Goal: Task Accomplishment & Management: Use online tool/utility

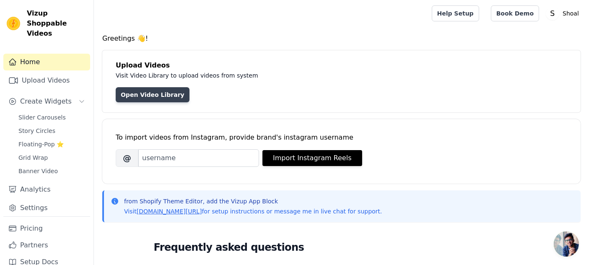
click at [162, 88] on link "Open Video Library" at bounding box center [153, 94] width 74 height 15
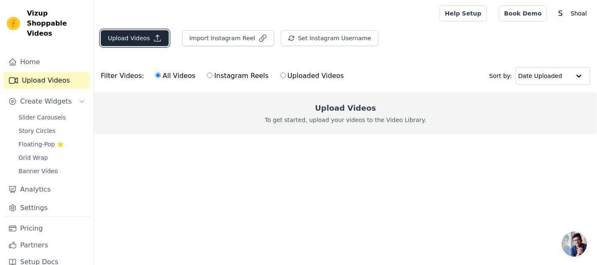
click at [136, 38] on button "Upload Videos" at bounding box center [135, 38] width 68 height 16
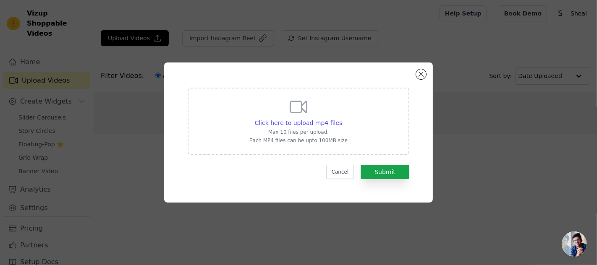
click at [309, 140] on p "Each MP4 files can be upto 100MB size" at bounding box center [298, 140] width 98 height 7
click at [342, 119] on input "Click here to upload mp4 files Max 10 files per upload. Each MP4 files can be u…" at bounding box center [342, 118] width 0 height 0
type input "C:\fakepath\b334b927ad564d87939c6a5d6a1bae3c.mov"
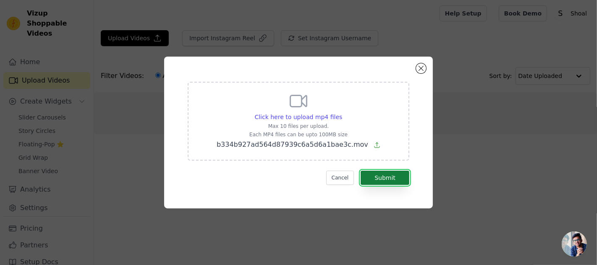
click at [384, 176] on button "Submit" at bounding box center [384, 178] width 49 height 14
click at [343, 177] on button "Cancel" at bounding box center [340, 178] width 28 height 14
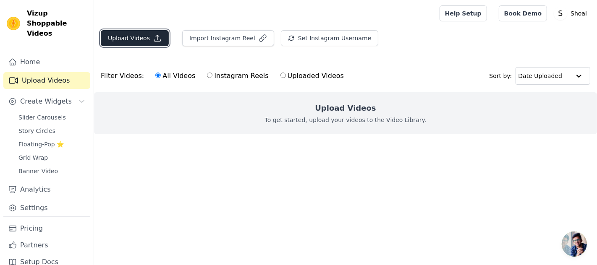
click at [138, 38] on button "Upload Videos" at bounding box center [135, 38] width 68 height 16
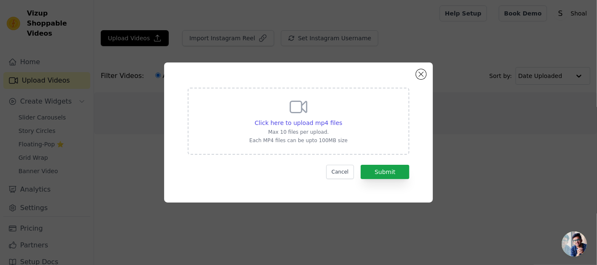
click at [298, 108] on icon at bounding box center [298, 107] width 20 height 20
click at [342, 118] on input "Click here to upload mp4 files Max 10 files per upload. Each MP4 files can be u…" at bounding box center [342, 118] width 0 height 0
type input "C:\fakepath\02a3b0d0f3a14367a434d7095786e88b.mp4"
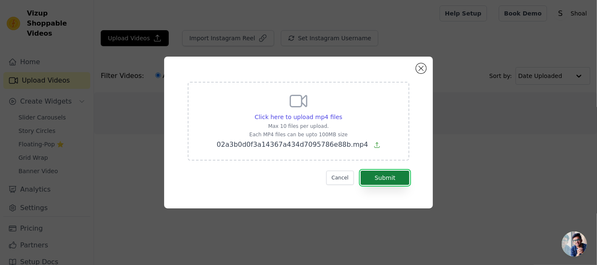
click at [387, 178] on button "Submit" at bounding box center [384, 178] width 49 height 14
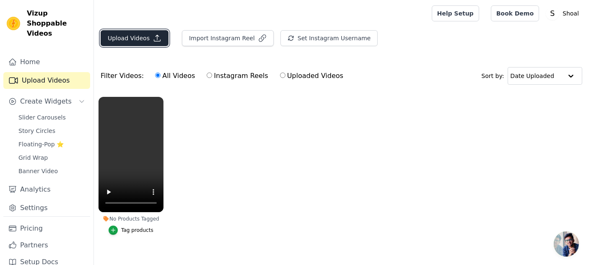
click at [127, 42] on button "Upload Videos" at bounding box center [135, 38] width 68 height 16
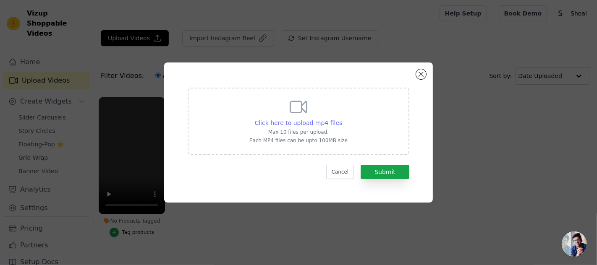
click at [290, 123] on span "Click here to upload mp4 files" at bounding box center [299, 123] width 88 height 7
click at [342, 119] on input "Click here to upload mp4 files Max 10 files per upload. Each MP4 files can be u…" at bounding box center [342, 118] width 0 height 0
type input "C:\fakepath\5affe10b11994965b6c3352310d6c54f.mp4"
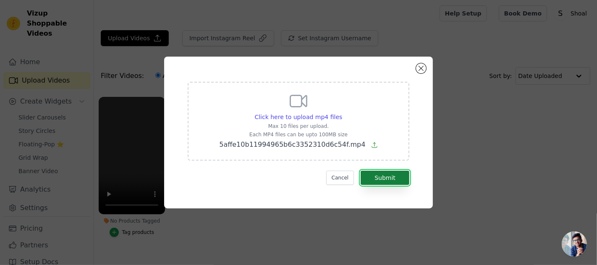
click at [384, 178] on button "Submit" at bounding box center [384, 178] width 49 height 14
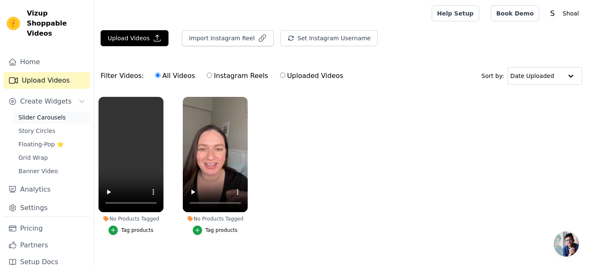
click at [37, 119] on span "Slider Carousels" at bounding box center [41, 117] width 47 height 8
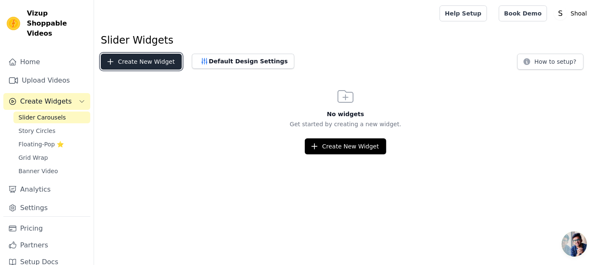
click at [122, 64] on button "Create New Widget" at bounding box center [141, 62] width 81 height 16
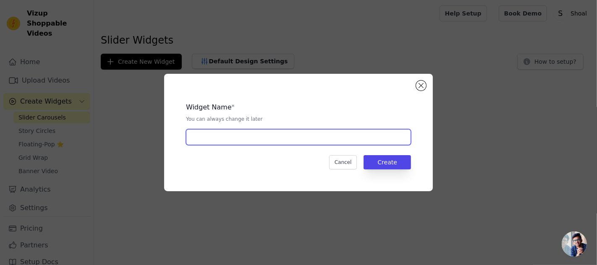
click at [285, 143] on input "text" at bounding box center [298, 137] width 225 height 16
type input "video"
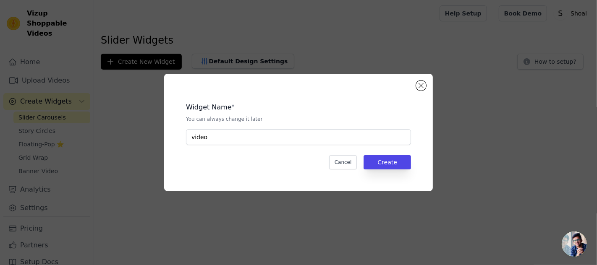
click at [386, 169] on div "Widget Name * You can always change it later video Cancel Create" at bounding box center [298, 132] width 242 height 91
click at [385, 167] on button "Create" at bounding box center [386, 162] width 47 height 14
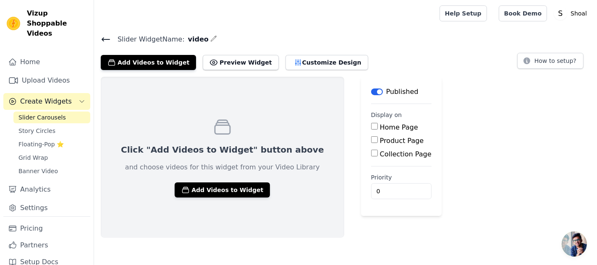
click at [371, 125] on input "Home Page" at bounding box center [374, 126] width 7 height 7
checkbox input "true"
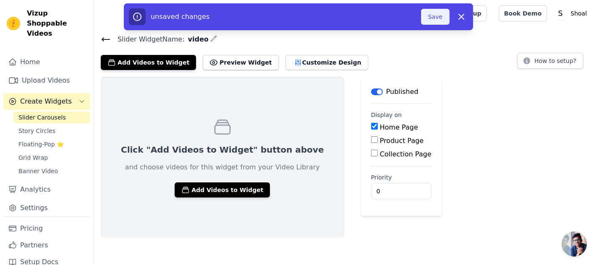
click at [433, 18] on button "Save" at bounding box center [435, 17] width 29 height 16
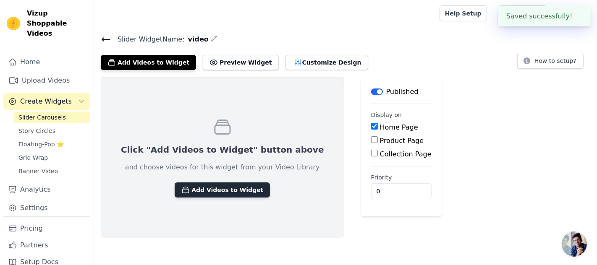
click at [229, 188] on button "Add Videos to Widget" at bounding box center [222, 190] width 95 height 15
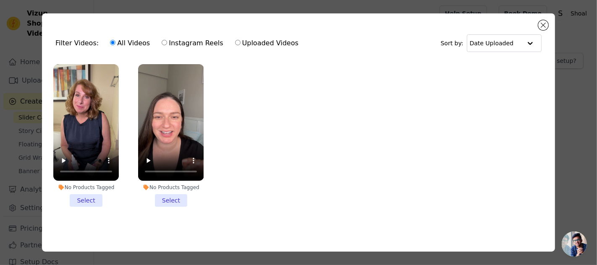
click at [91, 199] on li "No Products Tagged Select" at bounding box center [85, 135] width 65 height 143
click at [0, 0] on input "No Products Tagged Select" at bounding box center [0, 0] width 0 height 0
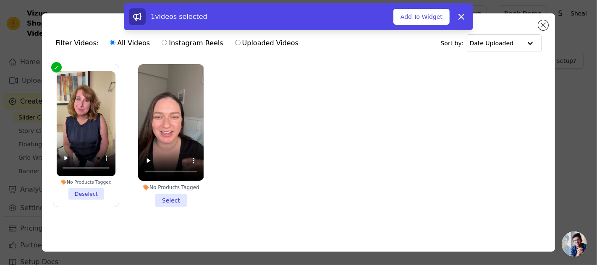
click at [169, 202] on li "No Products Tagged Select" at bounding box center [170, 135] width 65 height 143
click at [0, 0] on input "No Products Tagged Select" at bounding box center [0, 0] width 0 height 0
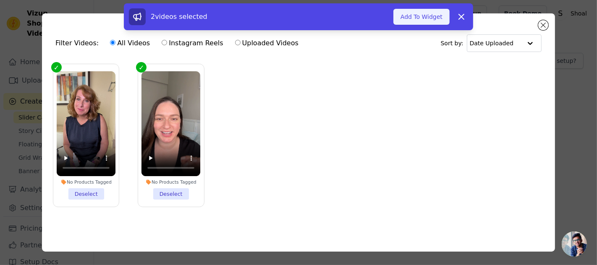
click at [424, 16] on button "Add To Widget" at bounding box center [421, 17] width 56 height 16
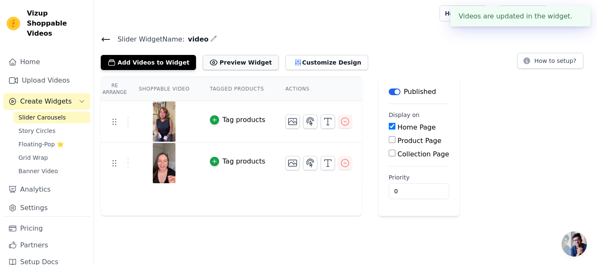
click at [232, 67] on button "Preview Widget" at bounding box center [241, 62] width 76 height 15
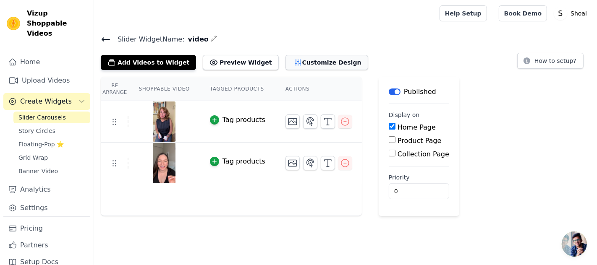
click at [317, 60] on button "Customize Design" at bounding box center [326, 62] width 83 height 15
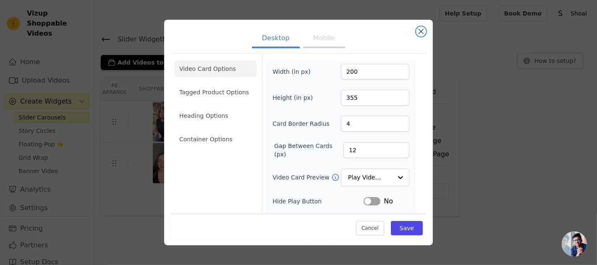
click at [423, 30] on button "Close modal" at bounding box center [421, 31] width 10 height 10
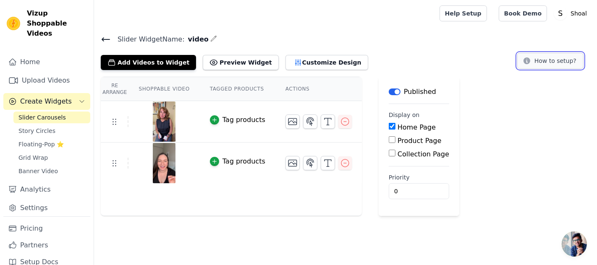
click at [545, 61] on button "How to setup?" at bounding box center [550, 61] width 66 height 16
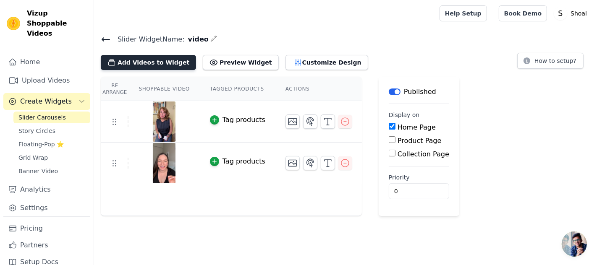
click at [161, 63] on button "Add Videos to Widget" at bounding box center [148, 62] width 95 height 15
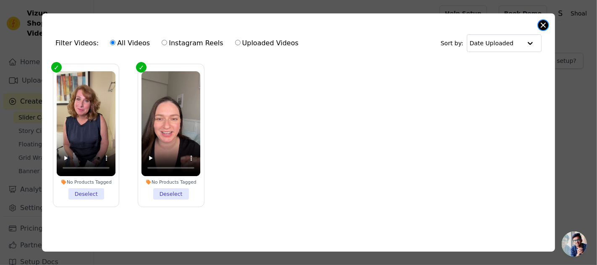
click at [545, 28] on button "Close modal" at bounding box center [543, 25] width 10 height 10
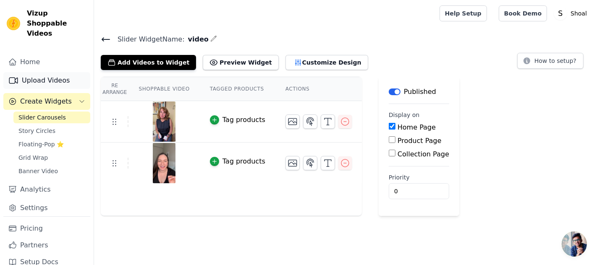
click at [47, 79] on link "Upload Videos" at bounding box center [46, 80] width 87 height 17
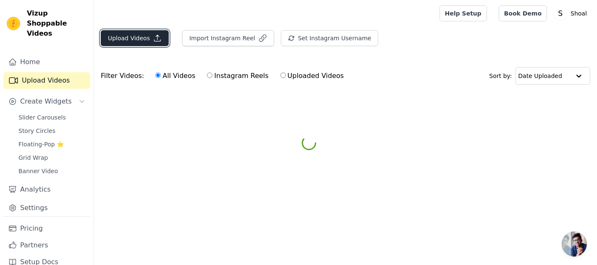
click at [125, 39] on button "Upload Videos" at bounding box center [135, 38] width 68 height 16
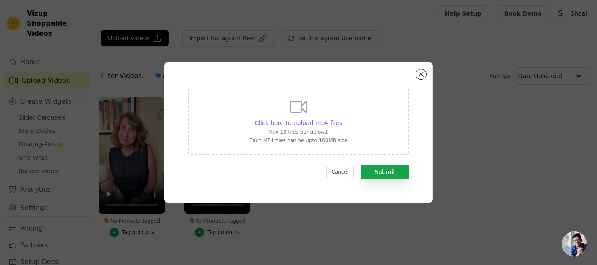
click at [258, 120] on div "Click here to upload mp4 files" at bounding box center [298, 123] width 98 height 8
click at [342, 119] on input "Click here to upload mp4 files Max 10 files per upload. Each MP4 files can be u…" at bounding box center [342, 118] width 0 height 0
type input "C:\fakepath\Skincare secrets don’t stay secret for long. Shoal is one worth sha…"
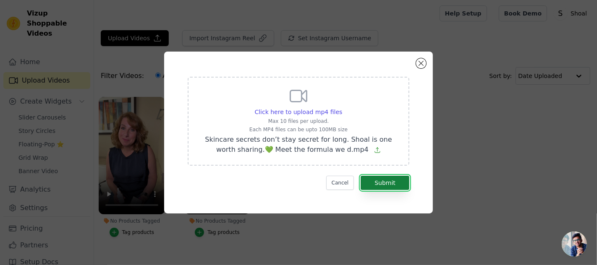
click at [388, 180] on button "Submit" at bounding box center [384, 183] width 49 height 14
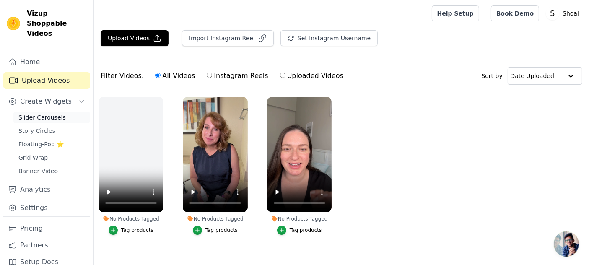
click at [54, 117] on span "Slider Carousels" at bounding box center [41, 117] width 47 height 8
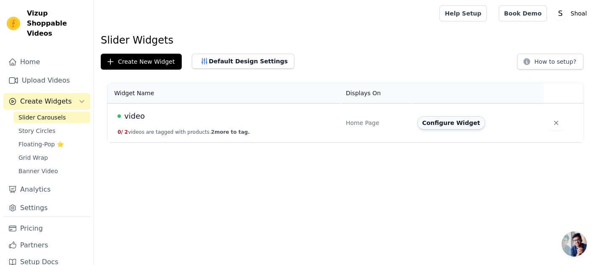
click at [442, 125] on button "Configure Widget" at bounding box center [451, 122] width 68 height 13
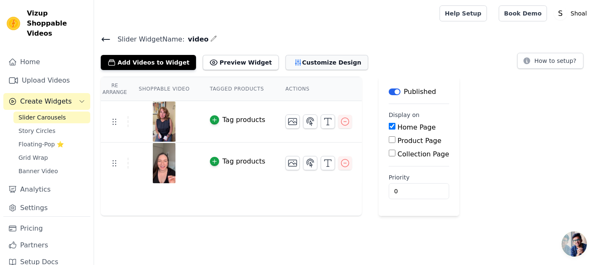
click at [295, 60] on button "Customize Design" at bounding box center [326, 62] width 83 height 15
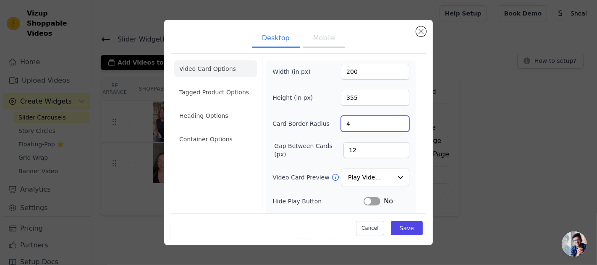
drag, startPoint x: 365, startPoint y: 127, endPoint x: 332, endPoint y: 124, distance: 33.7
click at [332, 124] on div "Card Border Radius 4" at bounding box center [340, 124] width 137 height 16
type input "16"
click at [460, 147] on div "Desktop Mobile Video Card Options Tagged Product Options Heading Options Contai…" at bounding box center [298, 132] width 570 height 253
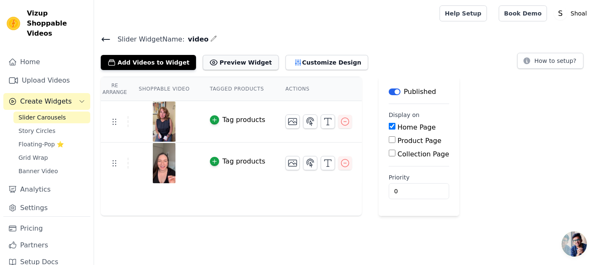
click at [230, 59] on button "Preview Widget" at bounding box center [241, 62] width 76 height 15
click at [295, 62] on icon "button" at bounding box center [297, 63] width 5 height 6
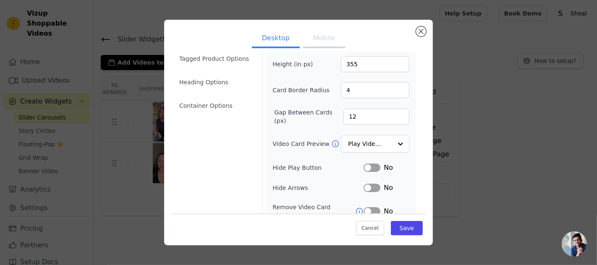
scroll to position [47, 0]
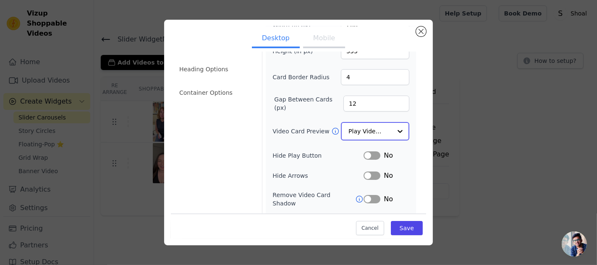
click at [391, 127] on div at bounding box center [399, 131] width 17 height 17
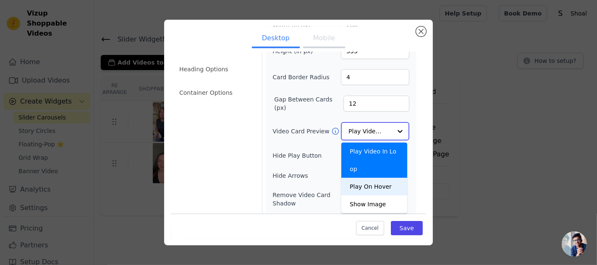
click at [382, 178] on div "Play On Hover" at bounding box center [374, 187] width 66 height 18
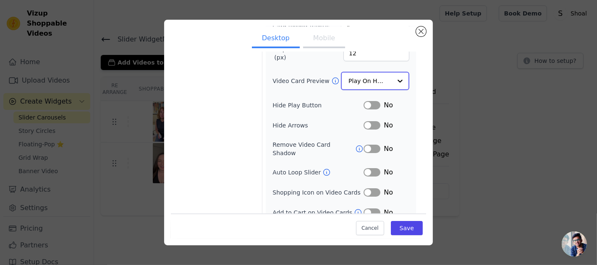
scroll to position [98, 0]
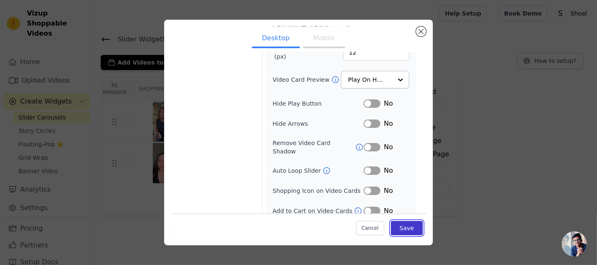
click at [395, 223] on button "Save" at bounding box center [407, 228] width 32 height 14
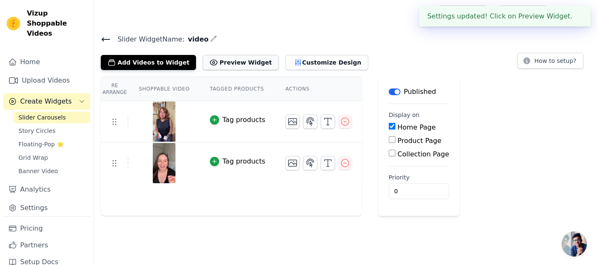
click at [234, 59] on button "Preview Widget" at bounding box center [241, 62] width 76 height 15
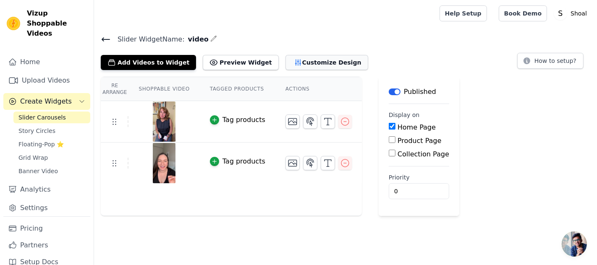
click at [314, 65] on button "Customize Design" at bounding box center [326, 62] width 83 height 15
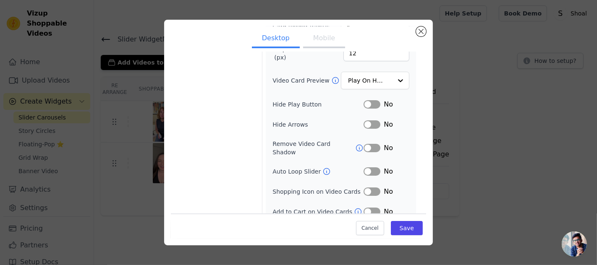
scroll to position [97, 0]
click at [368, 123] on button "Label" at bounding box center [371, 124] width 17 height 8
click at [365, 122] on button "Label" at bounding box center [371, 124] width 17 height 8
click at [467, 213] on div "Desktop Mobile Video Card Options Tagged Product Options Heading Options Contai…" at bounding box center [298, 132] width 570 height 253
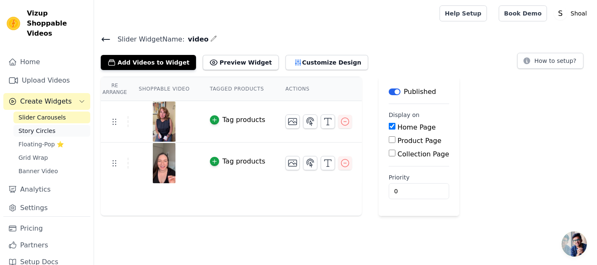
click at [38, 133] on span "Story Circles" at bounding box center [36, 131] width 37 height 8
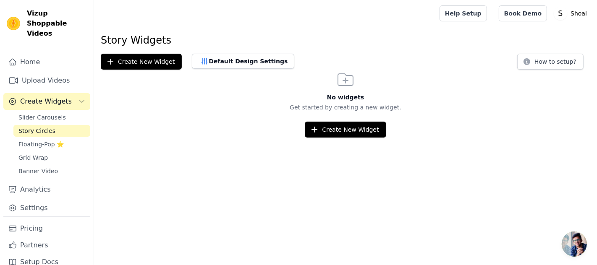
click at [326, 57] on div "Create New Widget Default Design Settings How to setup?" at bounding box center [345, 62] width 489 height 16
click at [52, 78] on link "Upload Videos" at bounding box center [46, 80] width 87 height 17
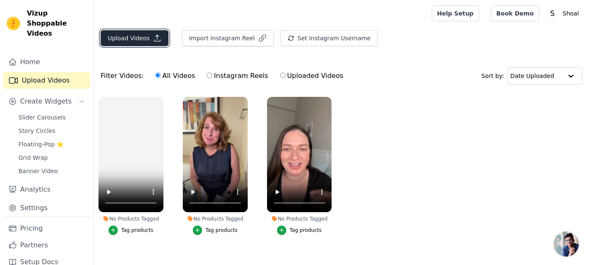
click at [130, 39] on button "Upload Videos" at bounding box center [135, 38] width 68 height 16
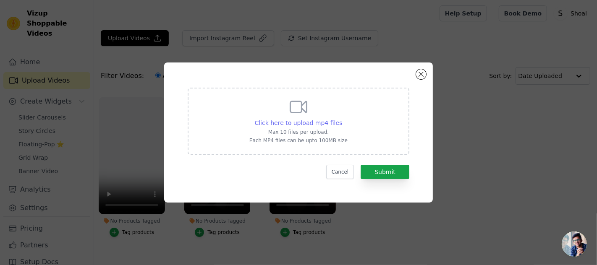
click at [302, 123] on span "Click here to upload mp4 files" at bounding box center [299, 123] width 88 height 7
click at [342, 119] on input "Click here to upload mp4 files Max 10 files per upload. Each MP4 files can be u…" at bounding box center [342, 118] width 0 height 0
type input "C:\fakepath\Harsh actives can leave your skin red, reactive, and stripped.Shoal…"
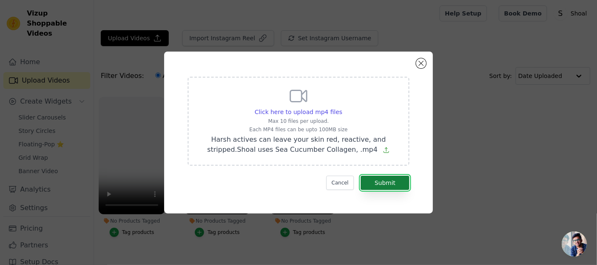
click at [387, 184] on button "Submit" at bounding box center [384, 183] width 49 height 14
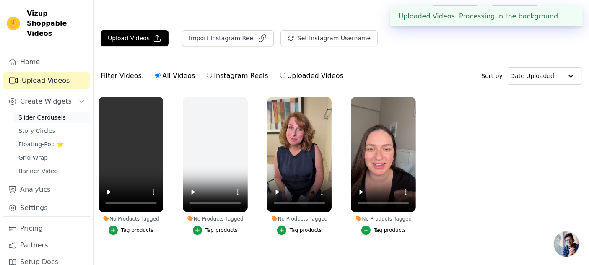
click at [55, 118] on span "Slider Carousels" at bounding box center [41, 117] width 47 height 8
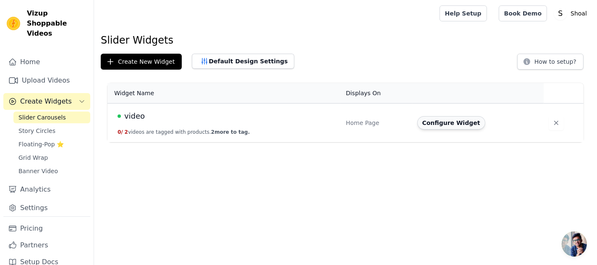
click at [448, 123] on button "Configure Widget" at bounding box center [451, 122] width 68 height 13
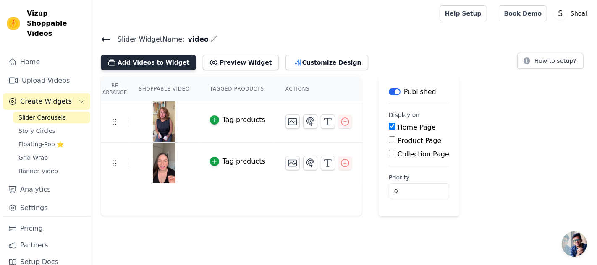
click at [154, 63] on button "Add Videos to Widget" at bounding box center [148, 62] width 95 height 15
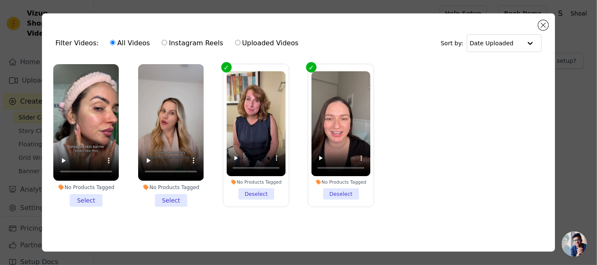
click at [172, 198] on li "No Products Tagged Select" at bounding box center [170, 135] width 65 height 143
click at [0, 0] on input "No Products Tagged Select" at bounding box center [0, 0] width 0 height 0
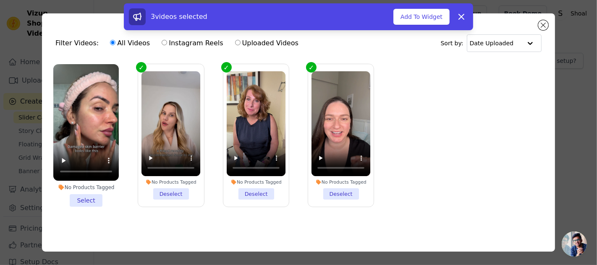
click at [88, 197] on li "No Products Tagged Select" at bounding box center [85, 135] width 65 height 143
click at [89, 199] on li "No Products Tagged Select" at bounding box center [85, 135] width 65 height 143
click at [0, 0] on input "No Products Tagged Select" at bounding box center [0, 0] width 0 height 0
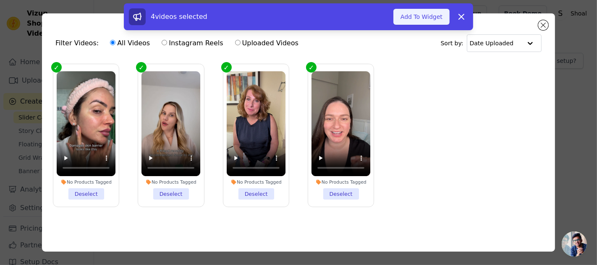
click at [409, 18] on button "Add To Widget" at bounding box center [421, 17] width 56 height 16
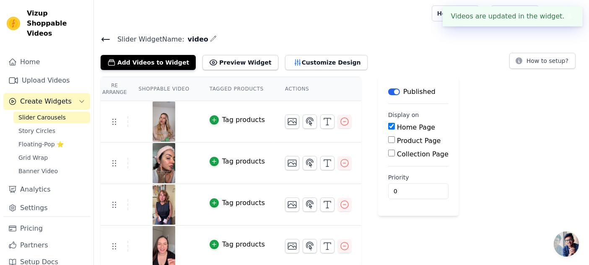
scroll to position [0, 0]
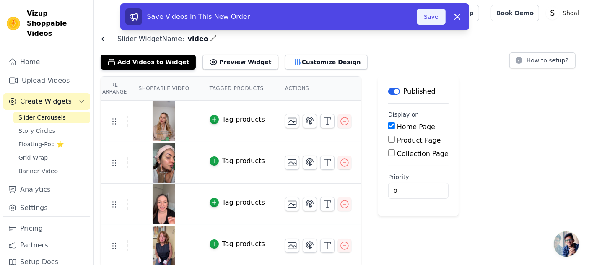
click at [436, 18] on button "Save" at bounding box center [431, 17] width 29 height 16
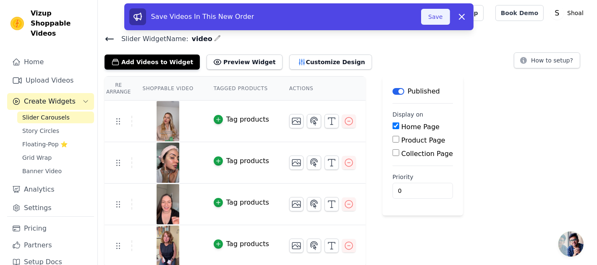
scroll to position [0, 0]
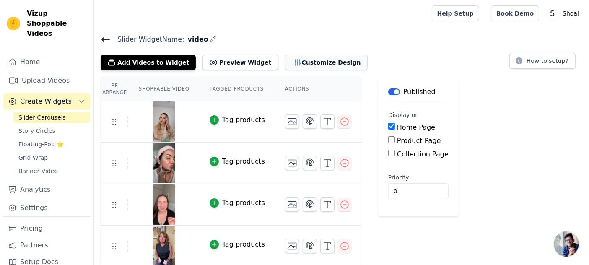
click at [295, 64] on icon "button" at bounding box center [297, 63] width 5 height 6
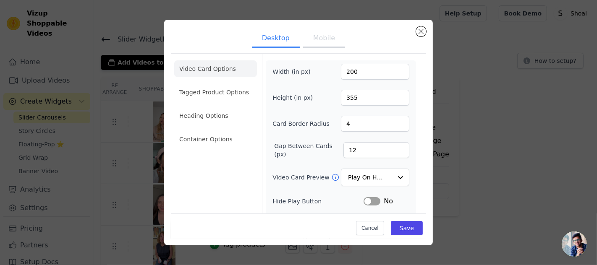
scroll to position [97, 0]
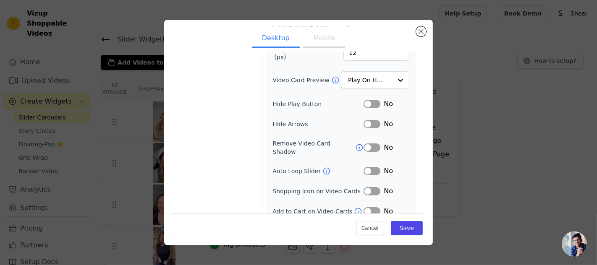
click at [370, 167] on button "Label" at bounding box center [371, 171] width 17 height 8
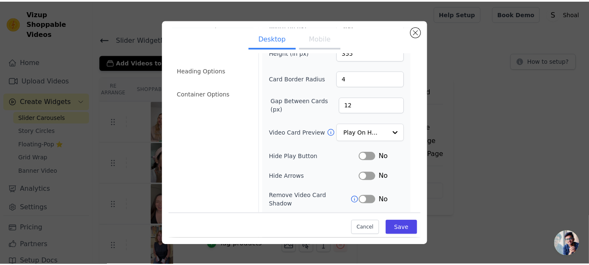
scroll to position [0, 0]
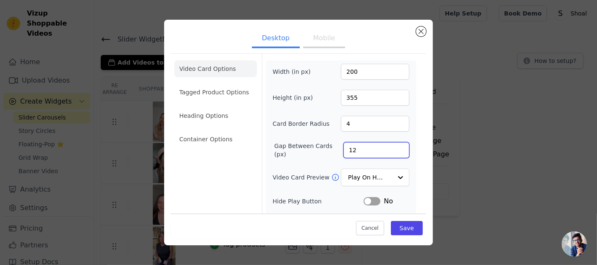
drag, startPoint x: 356, startPoint y: 149, endPoint x: 321, endPoint y: 146, distance: 35.0
click at [321, 146] on div "Gap Between Cards (px) 12" at bounding box center [340, 150] width 137 height 17
type input "28"
click at [396, 226] on button "Save" at bounding box center [407, 228] width 32 height 14
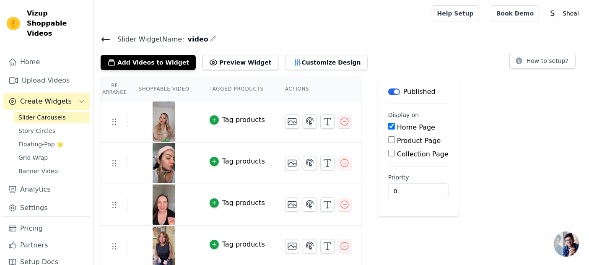
click at [482, 108] on div "Re Arrange Shoppable Video Tagged Products Actions Tag products Tag products Ta…" at bounding box center [341, 172] width 495 height 190
click at [291, 59] on button "Customize Design" at bounding box center [326, 62] width 83 height 15
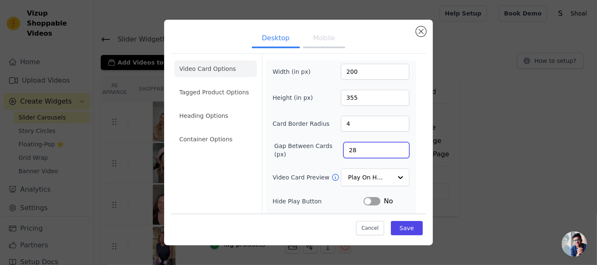
drag, startPoint x: 366, startPoint y: 150, endPoint x: 327, endPoint y: 147, distance: 38.7
click at [328, 149] on div "Gap Between Cards (px) 28" at bounding box center [340, 150] width 137 height 17
type input "96"
click at [409, 234] on button "Save" at bounding box center [407, 228] width 32 height 14
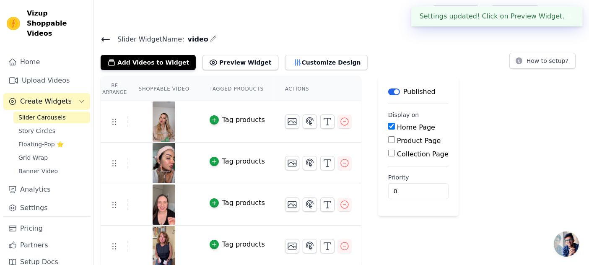
click at [398, 44] on h4 "Slider Widget Name: video" at bounding box center [342, 39] width 482 height 11
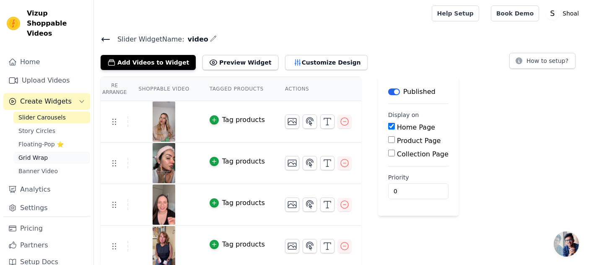
click at [33, 156] on span "Grid Wrap" at bounding box center [32, 158] width 29 height 8
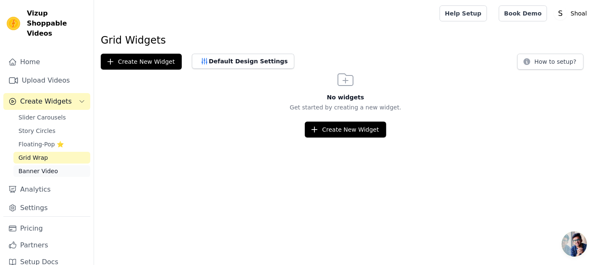
click at [49, 171] on span "Banner Video" at bounding box center [37, 171] width 39 height 8
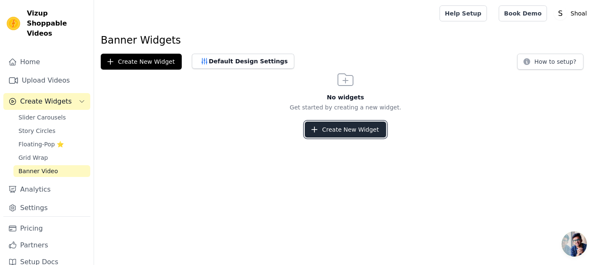
click at [334, 129] on button "Create New Widget" at bounding box center [345, 130] width 81 height 16
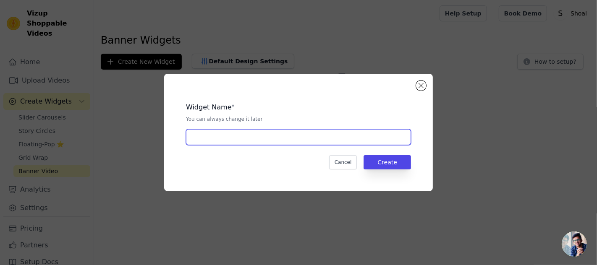
click at [323, 140] on input "text" at bounding box center [298, 137] width 225 height 16
type input "укуцк"
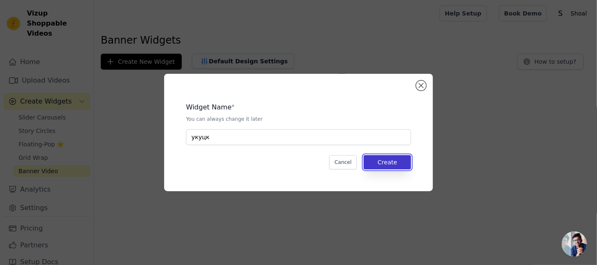
click at [388, 164] on button "Create" at bounding box center [386, 162] width 47 height 14
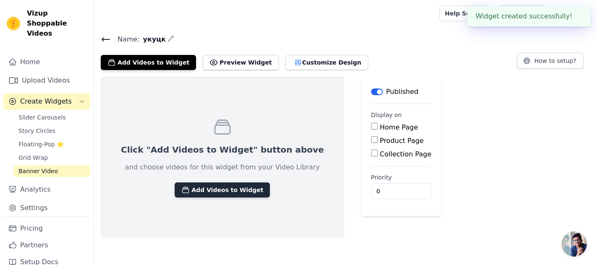
click at [229, 187] on button "Add Videos to Widget" at bounding box center [222, 190] width 95 height 15
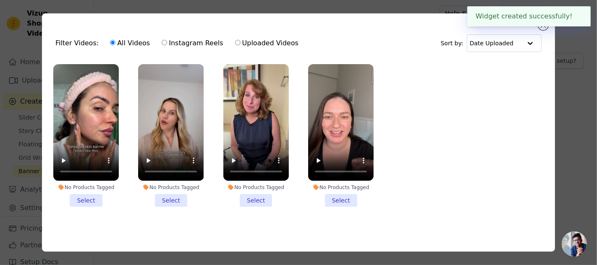
click at [81, 201] on li "No Products Tagged Select" at bounding box center [85, 135] width 65 height 143
click at [0, 0] on input "No Products Tagged Select" at bounding box center [0, 0] width 0 height 0
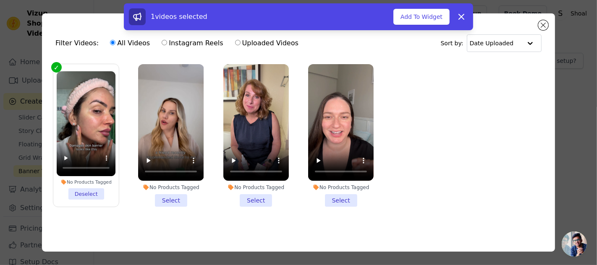
click at [167, 202] on li "No Products Tagged Select" at bounding box center [170, 135] width 65 height 143
click at [0, 0] on input "No Products Tagged Select" at bounding box center [0, 0] width 0 height 0
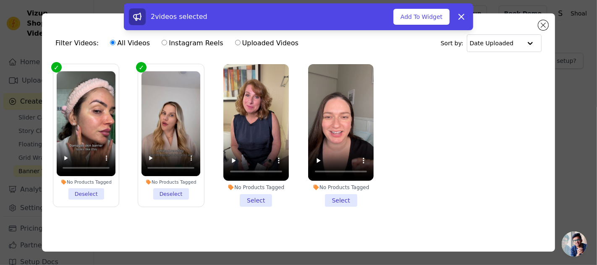
drag, startPoint x: 257, startPoint y: 198, endPoint x: 283, endPoint y: 199, distance: 25.6
click at [259, 198] on li "No Products Tagged Select" at bounding box center [255, 135] width 65 height 143
click at [0, 0] on input "No Products Tagged Select" at bounding box center [0, 0] width 0 height 0
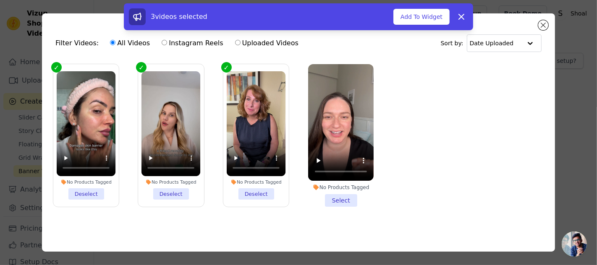
drag, startPoint x: 334, startPoint y: 199, endPoint x: 340, endPoint y: 199, distance: 6.3
click at [335, 199] on li "No Products Tagged Select" at bounding box center [340, 135] width 65 height 143
click at [0, 0] on input "No Products Tagged Select" at bounding box center [0, 0] width 0 height 0
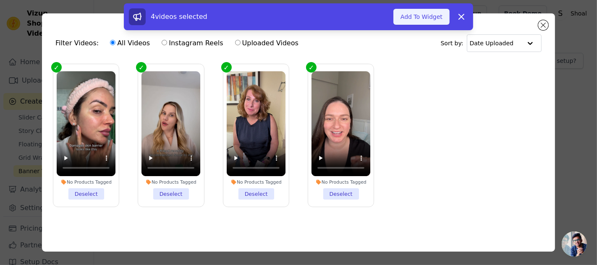
click at [430, 15] on button "Add To Widget" at bounding box center [421, 17] width 56 height 16
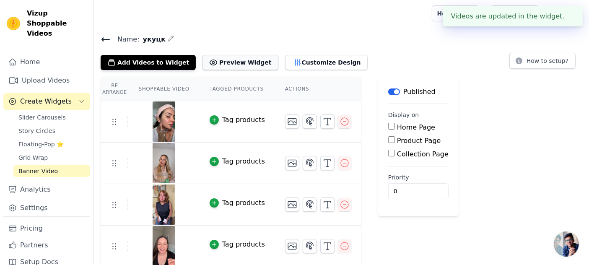
click at [223, 62] on button "Preview Widget" at bounding box center [241, 62] width 76 height 15
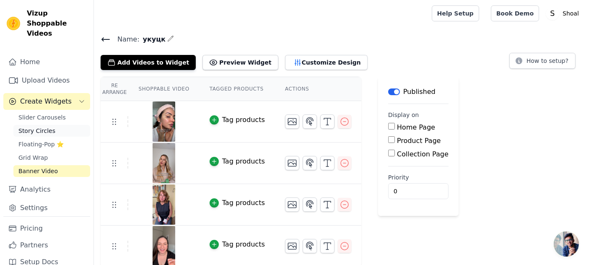
click at [38, 130] on span "Story Circles" at bounding box center [36, 131] width 37 height 8
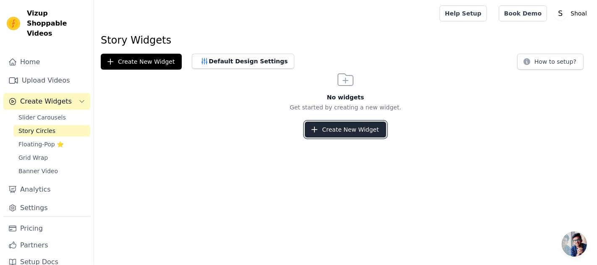
click at [361, 125] on button "Create New Widget" at bounding box center [345, 130] width 81 height 16
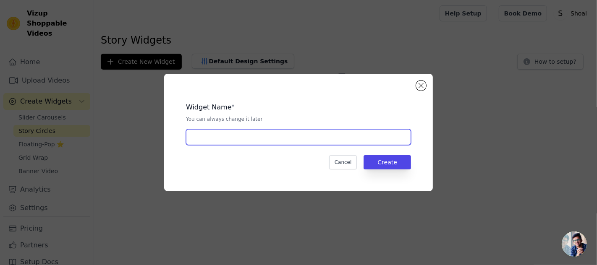
click at [313, 134] on input "text" at bounding box center [298, 137] width 225 height 16
type input "вмпывм"
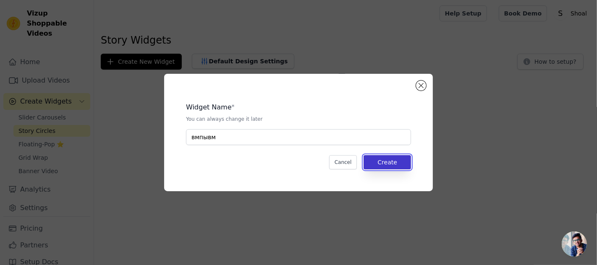
click at [369, 164] on button "Create" at bounding box center [386, 162] width 47 height 14
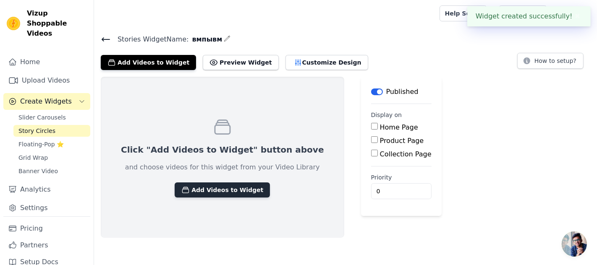
click at [236, 189] on button "Add Videos to Widget" at bounding box center [222, 190] width 95 height 15
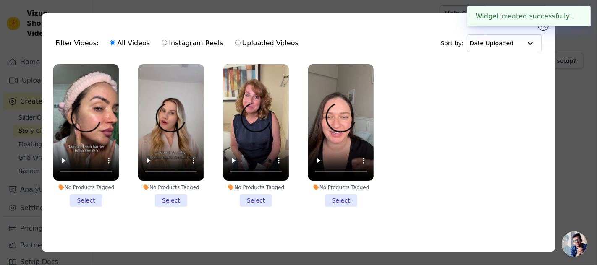
click at [90, 200] on li "No Products Tagged Select" at bounding box center [85, 135] width 65 height 143
click at [0, 0] on input "No Products Tagged Select" at bounding box center [0, 0] width 0 height 0
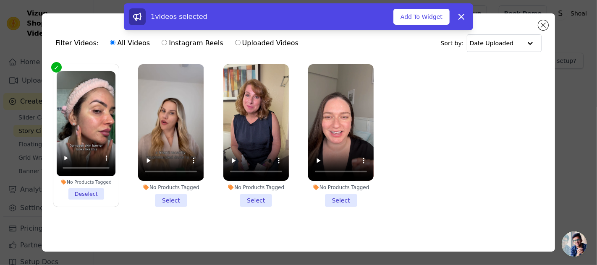
click at [164, 199] on li "No Products Tagged Select" at bounding box center [170, 135] width 65 height 143
click at [0, 0] on input "No Products Tagged Select" at bounding box center [0, 0] width 0 height 0
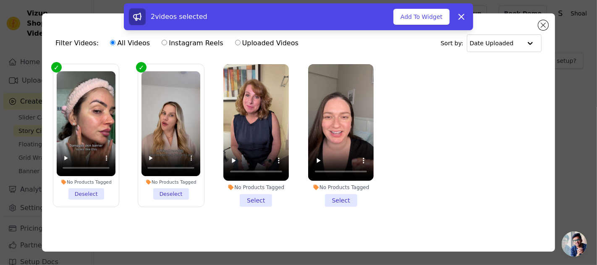
drag, startPoint x: 245, startPoint y: 198, endPoint x: 318, endPoint y: 202, distance: 72.3
click at [248, 198] on li "No Products Tagged Select" at bounding box center [255, 135] width 65 height 143
click at [335, 201] on li "No Products Tagged Select" at bounding box center [340, 135] width 65 height 143
click at [0, 0] on input "No Products Tagged Select" at bounding box center [0, 0] width 0 height 0
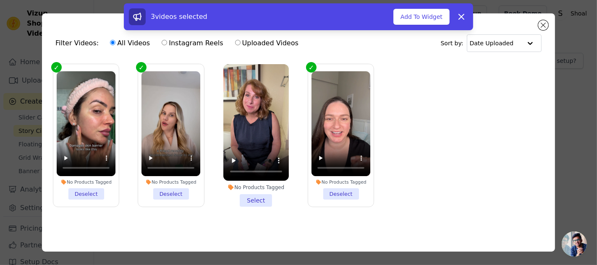
click at [250, 199] on li "No Products Tagged Select" at bounding box center [255, 135] width 65 height 143
click at [0, 0] on input "No Products Tagged Select" at bounding box center [0, 0] width 0 height 0
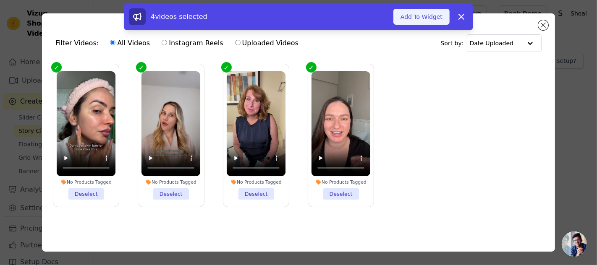
click at [423, 23] on button "Add To Widget" at bounding box center [421, 17] width 56 height 16
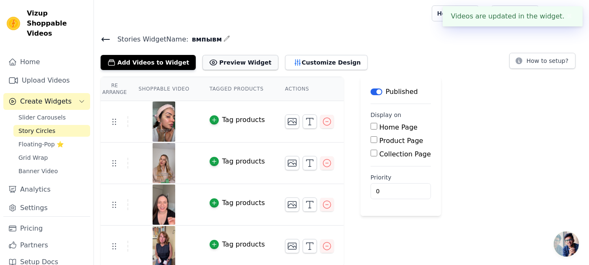
click at [224, 65] on button "Preview Widget" at bounding box center [241, 62] width 76 height 15
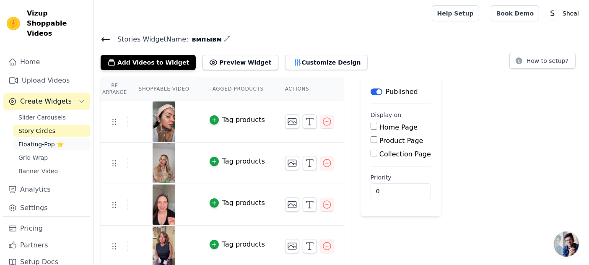
click at [39, 145] on span "Floating-Pop ⭐" at bounding box center [40, 144] width 45 height 8
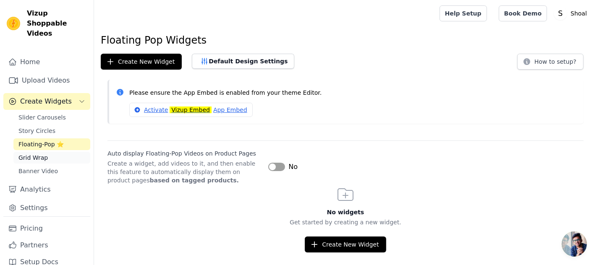
click at [39, 158] on span "Grid Wrap" at bounding box center [32, 158] width 29 height 8
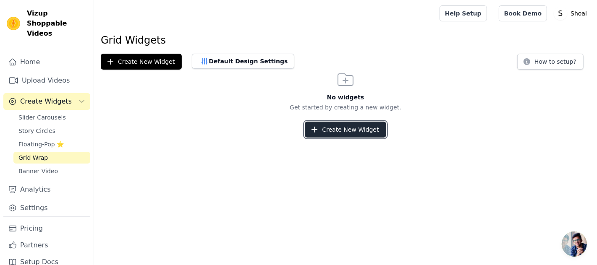
click at [351, 135] on button "Create New Widget" at bounding box center [345, 130] width 81 height 16
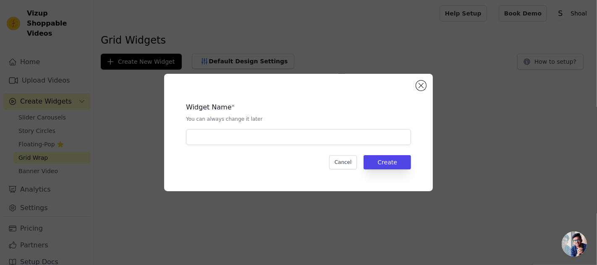
click at [326, 146] on div "Widget Name * You can always change it later Cancel Create" at bounding box center [298, 132] width 242 height 91
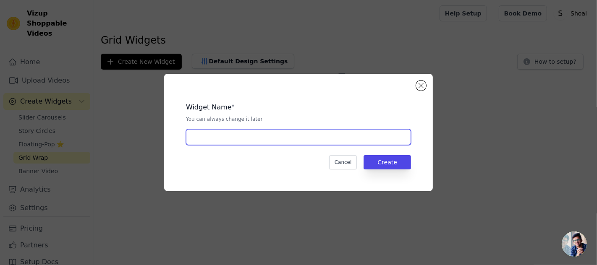
click at [299, 133] on input "text" at bounding box center [298, 137] width 225 height 16
type input "яаяякя"
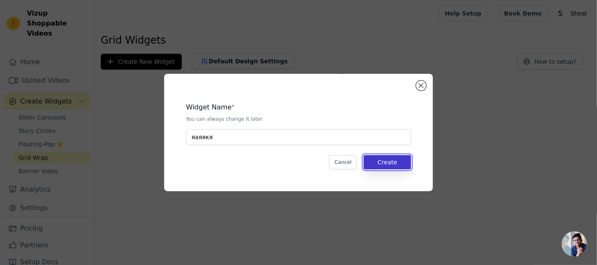
click at [380, 159] on button "Create" at bounding box center [386, 162] width 47 height 14
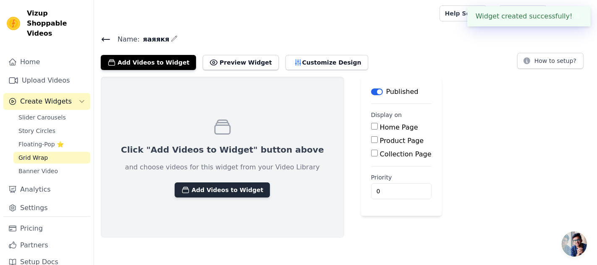
click at [226, 191] on button "Add Videos to Widget" at bounding box center [222, 190] width 95 height 15
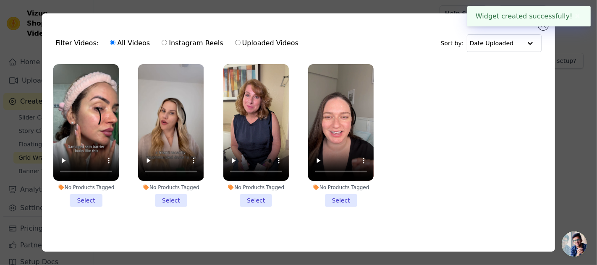
drag, startPoint x: 88, startPoint y: 201, endPoint x: 101, endPoint y: 198, distance: 13.7
click at [88, 201] on li "No Products Tagged Select" at bounding box center [85, 135] width 65 height 143
click at [0, 0] on input "No Products Tagged Select" at bounding box center [0, 0] width 0 height 0
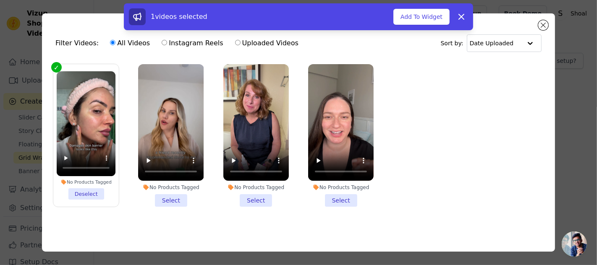
drag, startPoint x: 169, startPoint y: 200, endPoint x: 194, endPoint y: 199, distance: 24.3
click at [170, 200] on li "No Products Tagged Select" at bounding box center [170, 135] width 65 height 143
click at [0, 0] on input "No Products Tagged Select" at bounding box center [0, 0] width 0 height 0
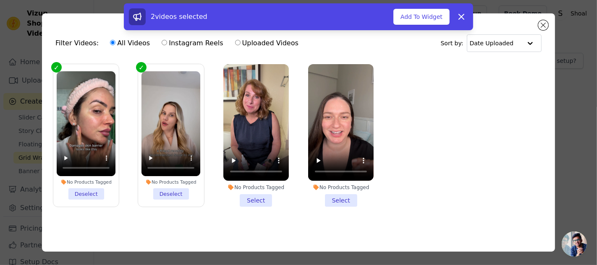
click at [249, 202] on li "No Products Tagged Select" at bounding box center [255, 135] width 65 height 143
click at [0, 0] on input "No Products Tagged Select" at bounding box center [0, 0] width 0 height 0
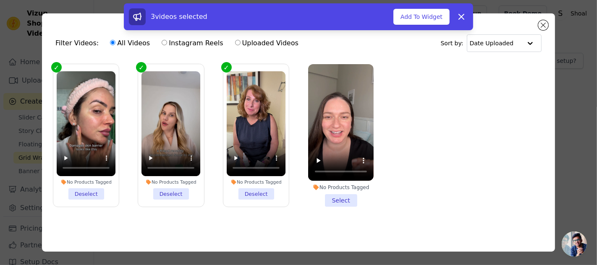
drag, startPoint x: 347, startPoint y: 199, endPoint x: 376, endPoint y: 205, distance: 30.4
click at [347, 199] on li "No Products Tagged Select" at bounding box center [340, 135] width 65 height 143
click at [0, 0] on input "No Products Tagged Select" at bounding box center [0, 0] width 0 height 0
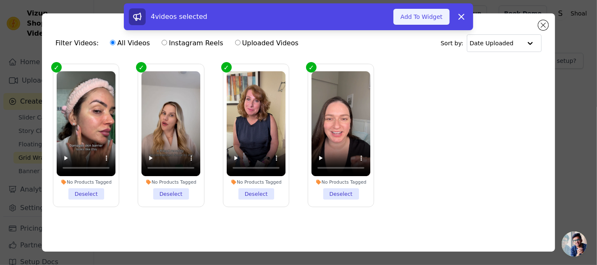
click at [417, 23] on button "Add To Widget" at bounding box center [421, 17] width 56 height 16
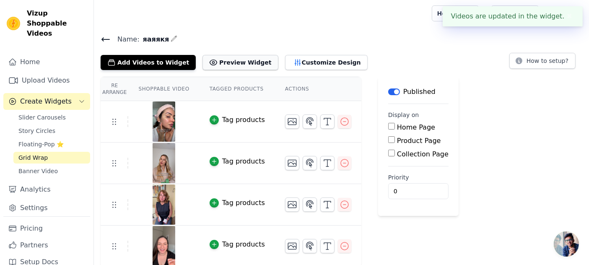
click at [241, 60] on button "Preview Widget" at bounding box center [241, 62] width 76 height 15
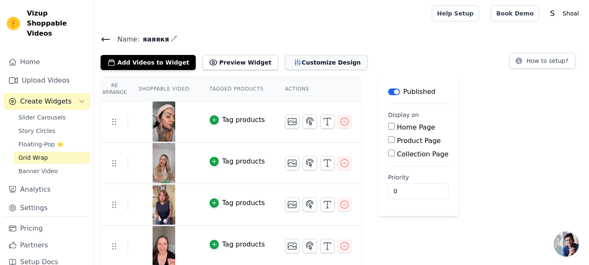
click at [286, 61] on button "Customize Design" at bounding box center [326, 62] width 83 height 15
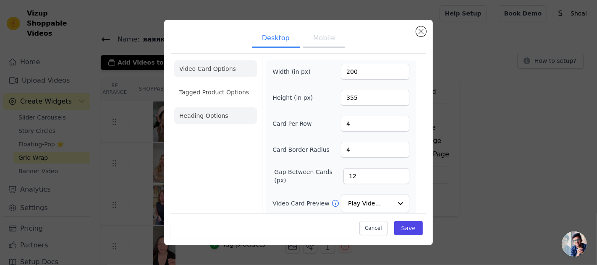
click at [231, 121] on li "Heading Options" at bounding box center [215, 115] width 83 height 17
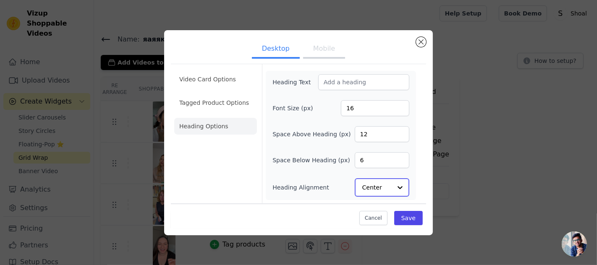
click at [378, 188] on input "Heading Alignment" at bounding box center [376, 187] width 29 height 17
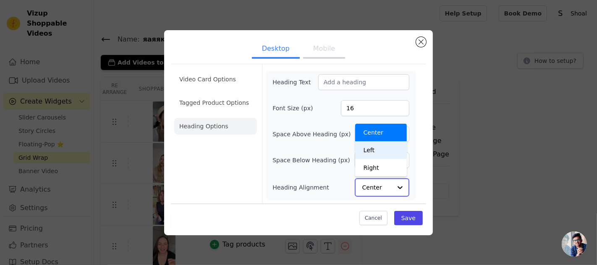
click at [370, 149] on div "Left" at bounding box center [381, 150] width 52 height 18
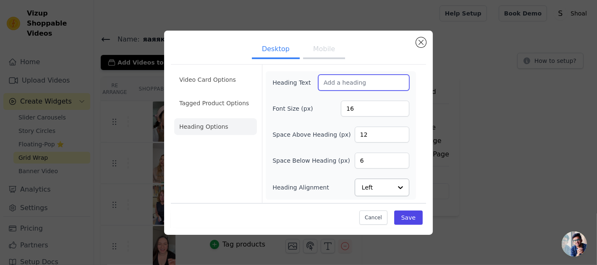
click at [344, 81] on input "Heading Text" at bounding box center [363, 83] width 91 height 16
paste input "Real People. Real Results"
type input "Real People. Real Results"
click at [333, 126] on div "Heading Text Real People. Real Results Font Size (px) 16 Space Above Heading (p…" at bounding box center [340, 136] width 137 height 122
click at [224, 84] on li "Video Card Options" at bounding box center [215, 79] width 83 height 17
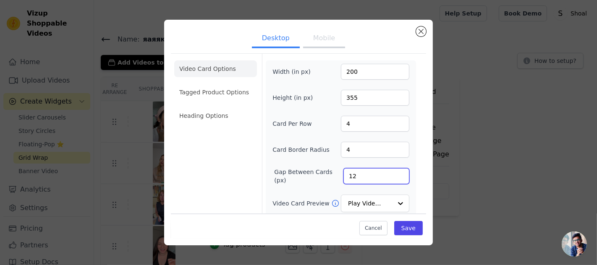
drag, startPoint x: 367, startPoint y: 179, endPoint x: 323, endPoint y: 172, distance: 44.9
click at [323, 172] on div "Gap Between Cards (px) 12" at bounding box center [340, 176] width 137 height 17
type input "96"
click at [323, 159] on div "Width (in px) 200 Height (in px) 355 Card Per Row 4 Card Border Radius 4 Gap Be…" at bounding box center [340, 178] width 137 height 229
drag, startPoint x: 367, startPoint y: 151, endPoint x: 320, endPoint y: 147, distance: 46.8
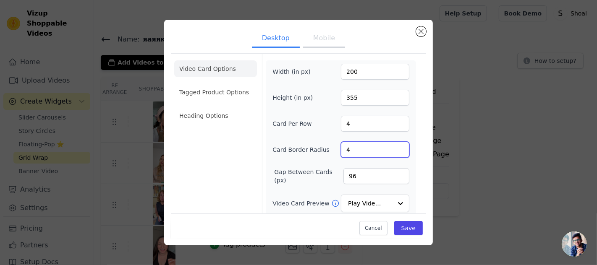
click at [320, 147] on div "Card Border Radius 4" at bounding box center [340, 150] width 137 height 16
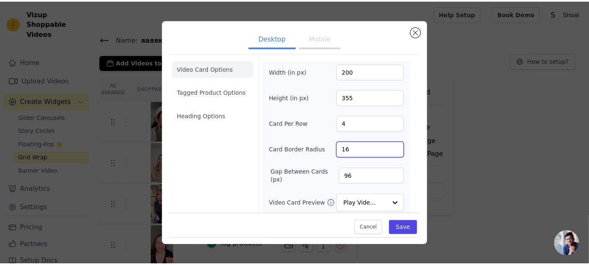
scroll to position [83, 0]
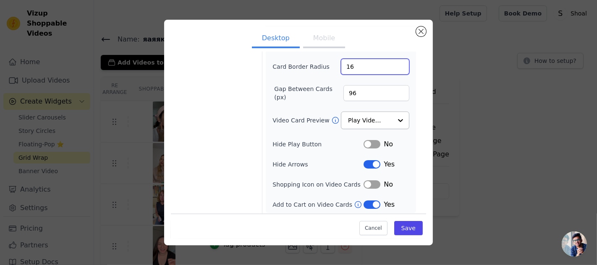
type input "16"
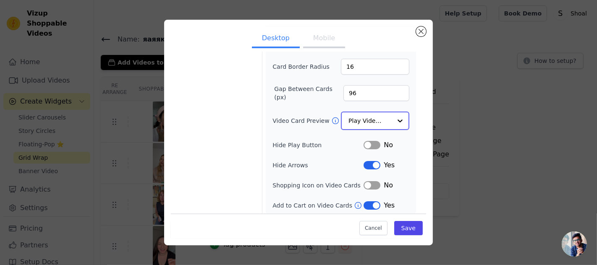
click at [371, 122] on input "Video Card Preview" at bounding box center [369, 120] width 43 height 17
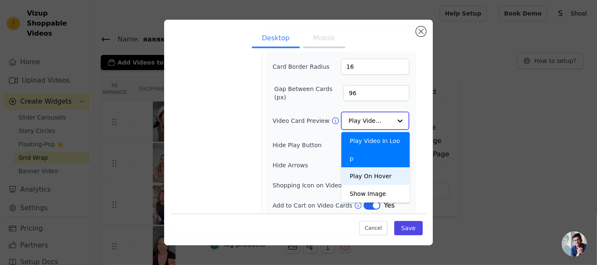
click at [380, 167] on div "Play On Hover" at bounding box center [375, 176] width 68 height 18
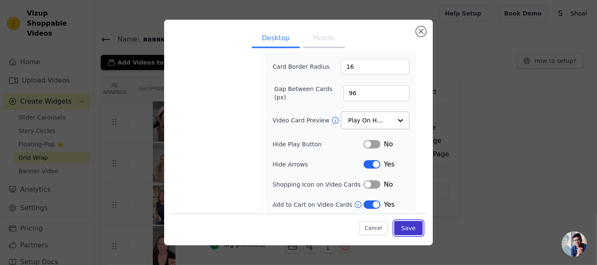
click at [419, 228] on button "Save" at bounding box center [408, 228] width 29 height 14
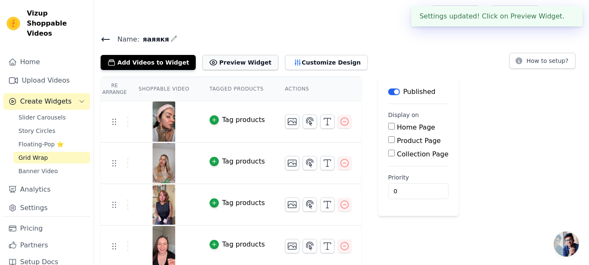
click at [238, 62] on button "Preview Widget" at bounding box center [241, 62] width 76 height 15
